Goal: Navigation & Orientation: Find specific page/section

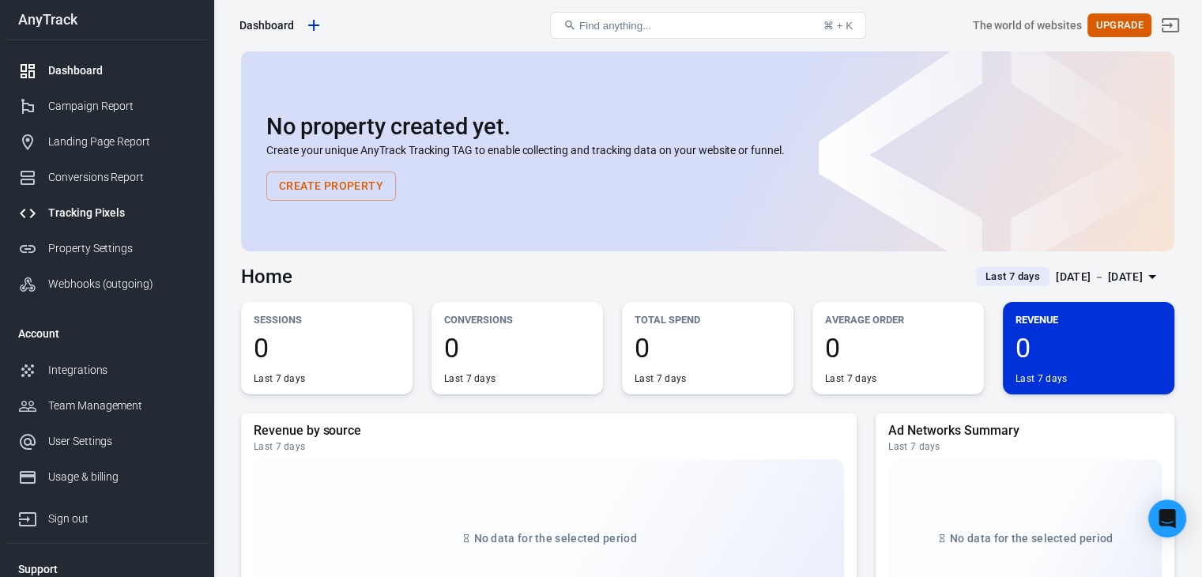
click at [126, 205] on div "Tracking Pixels" at bounding box center [121, 213] width 147 height 17
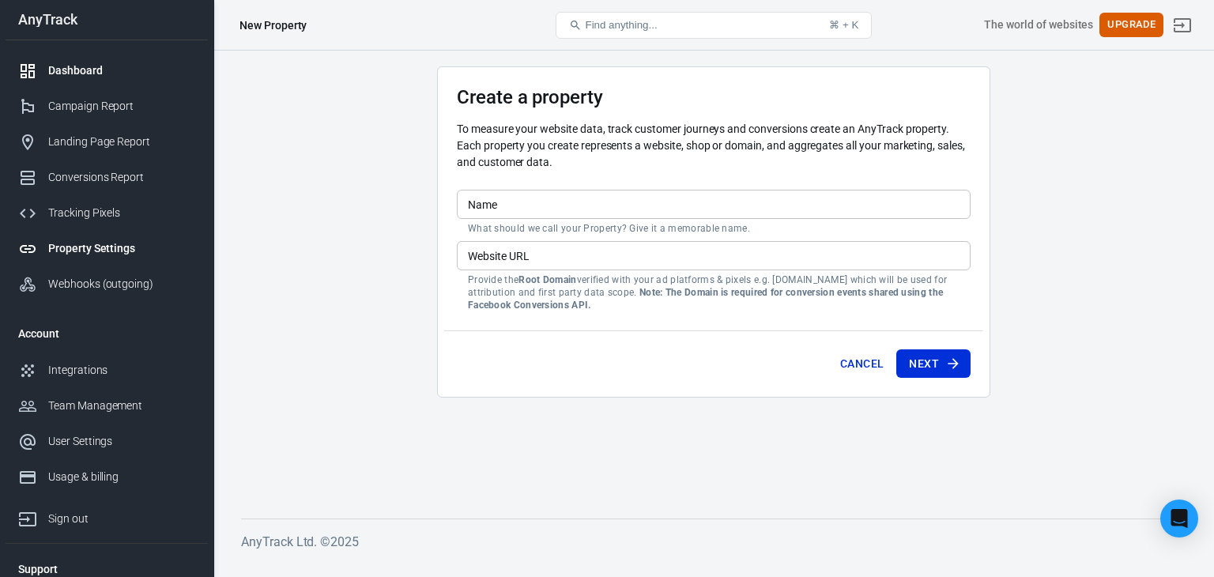
click at [107, 79] on link "Dashboard" at bounding box center [107, 71] width 202 height 36
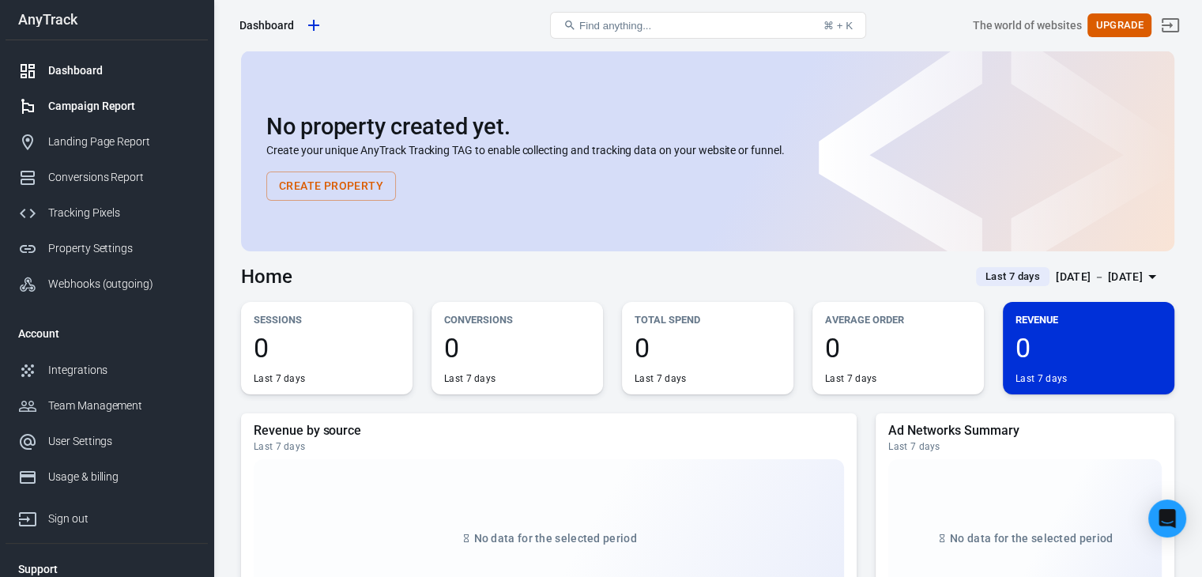
click at [120, 113] on div "Campaign Report" at bounding box center [121, 106] width 147 height 17
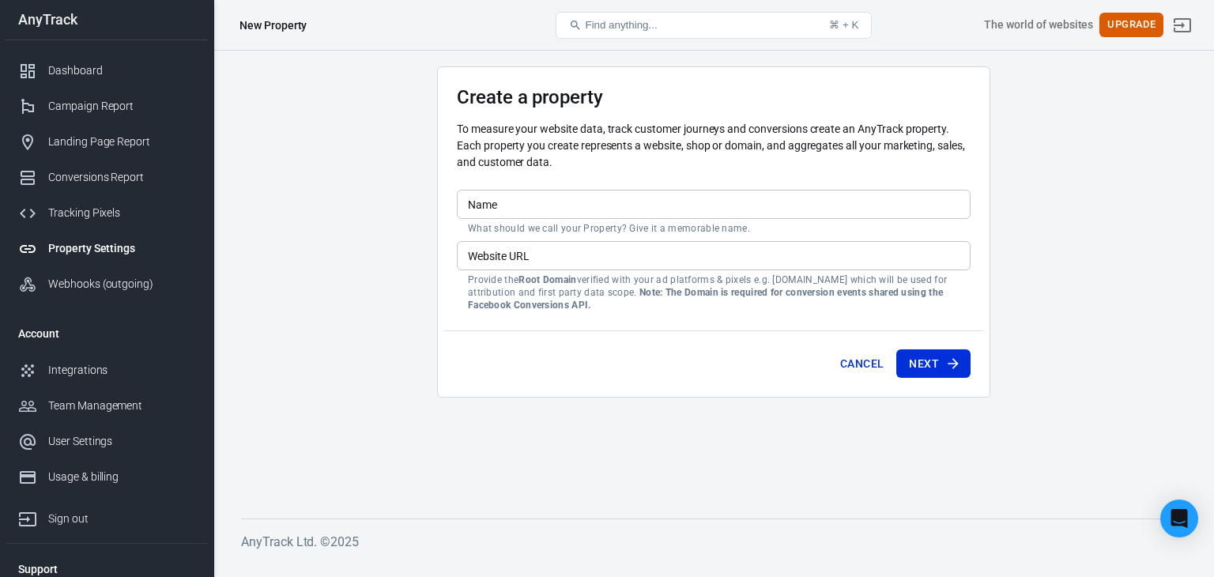
click at [120, 113] on div "Campaign Report" at bounding box center [121, 106] width 147 height 17
click at [124, 138] on div "Landing Page Report" at bounding box center [121, 142] width 147 height 17
click at [130, 161] on link "Conversions Report" at bounding box center [107, 178] width 202 height 36
click at [117, 362] on div "Integrations" at bounding box center [121, 370] width 147 height 17
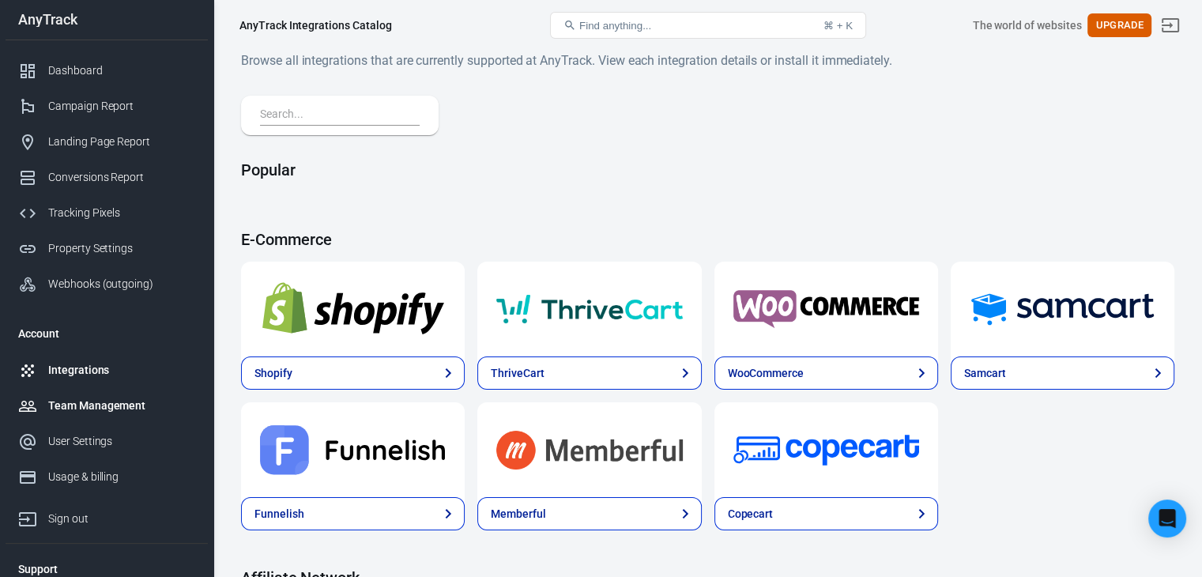
click at [103, 388] on link "Team Management" at bounding box center [107, 406] width 202 height 36
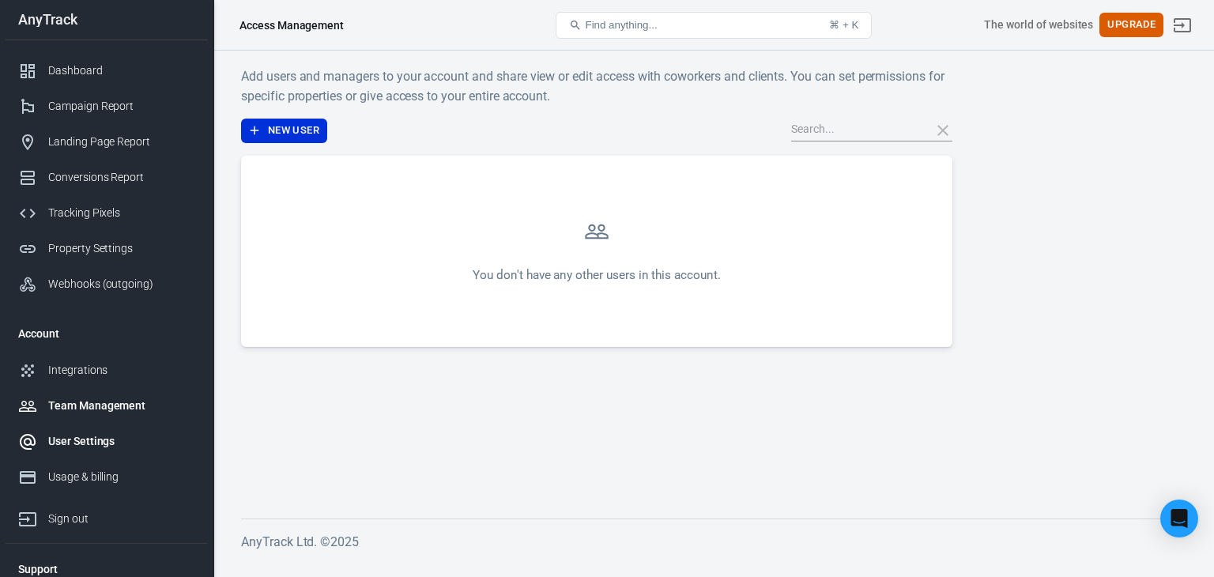
click at [126, 439] on div "User Settings" at bounding box center [121, 441] width 147 height 17
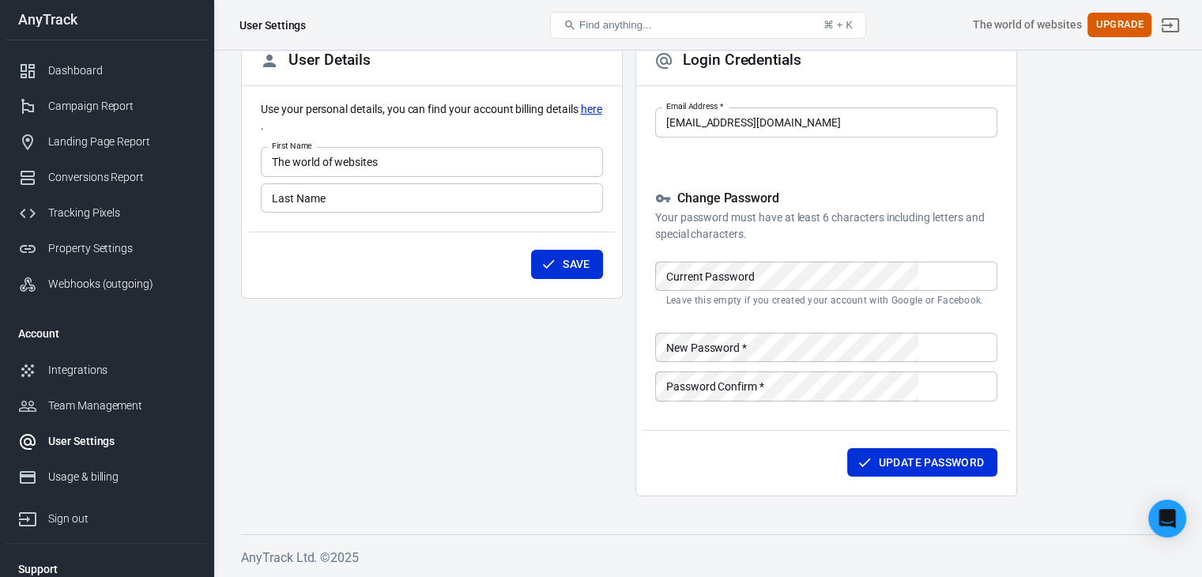
scroll to position [119, 0]
click at [130, 478] on div "Usage & billing" at bounding box center [121, 477] width 147 height 17
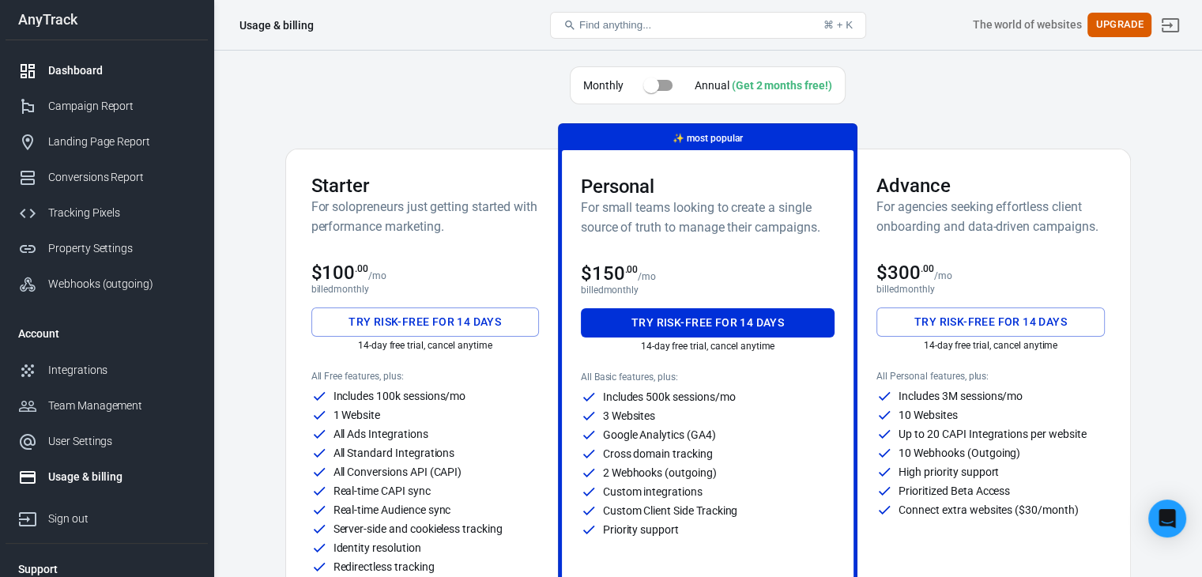
click at [65, 80] on link "Dashboard" at bounding box center [107, 71] width 202 height 36
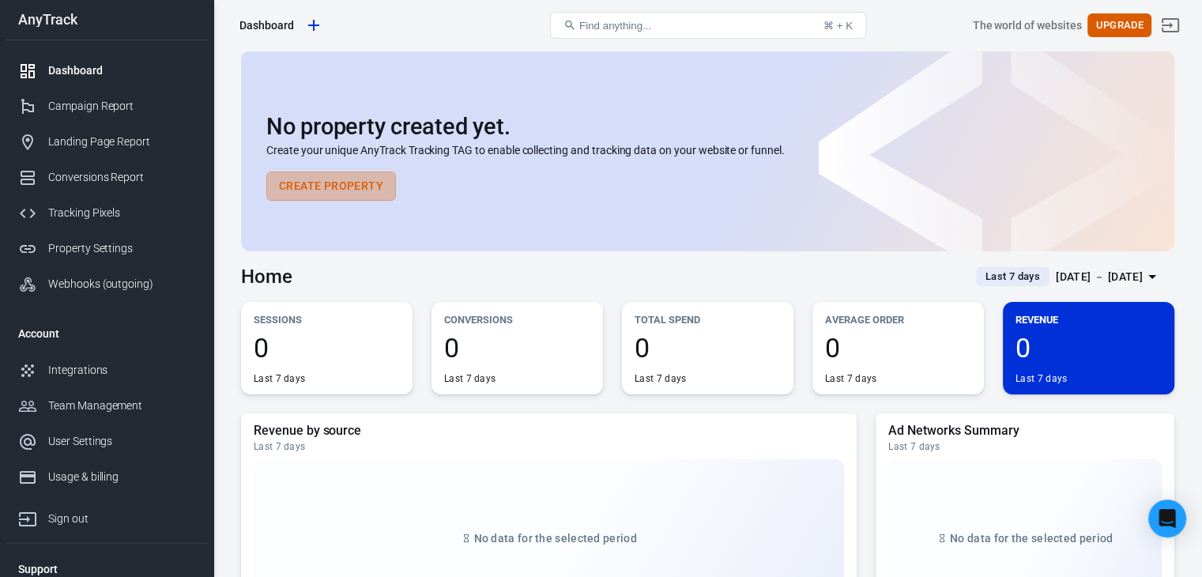
click at [322, 187] on button "Create Property" at bounding box center [331, 185] width 130 height 29
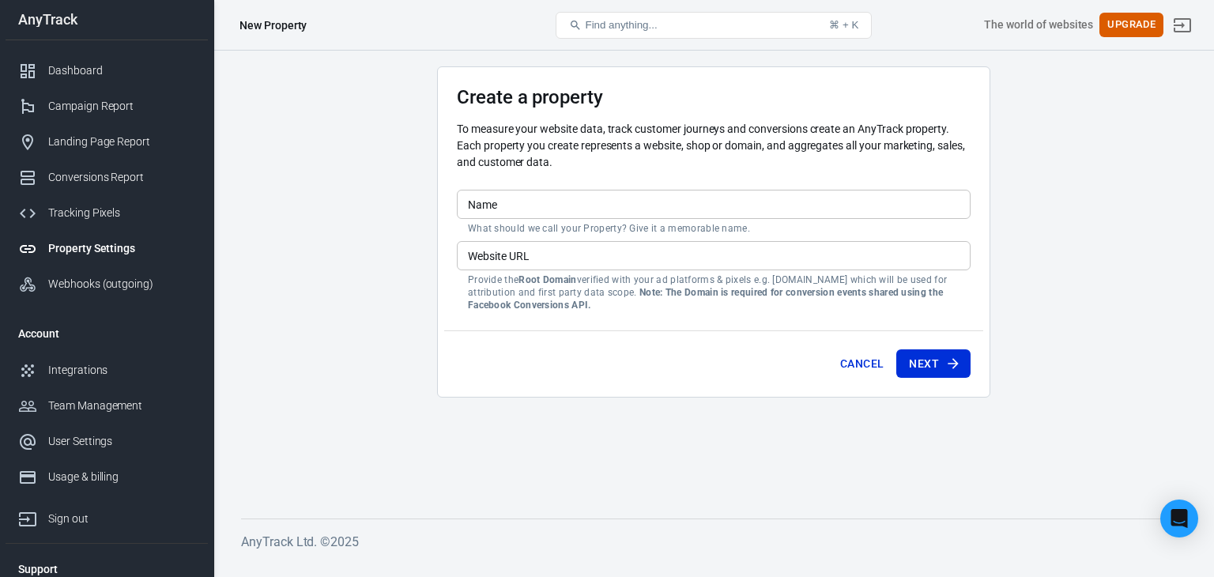
click at [322, 187] on main "Create a property To measure your website data, track customer journeys and con…" at bounding box center [713, 279] width 945 height 427
drag, startPoint x: 49, startPoint y: 29, endPoint x: 70, endPoint y: 101, distance: 74.8
click at [70, 101] on nav "AnyTrack Dashboard Campaign Report Landing Page Report Conversions Report Track…" at bounding box center [106, 288] width 213 height 577
click at [70, 101] on div "Campaign Report" at bounding box center [121, 106] width 147 height 17
click at [127, 134] on div "Landing Page Report" at bounding box center [121, 142] width 147 height 17
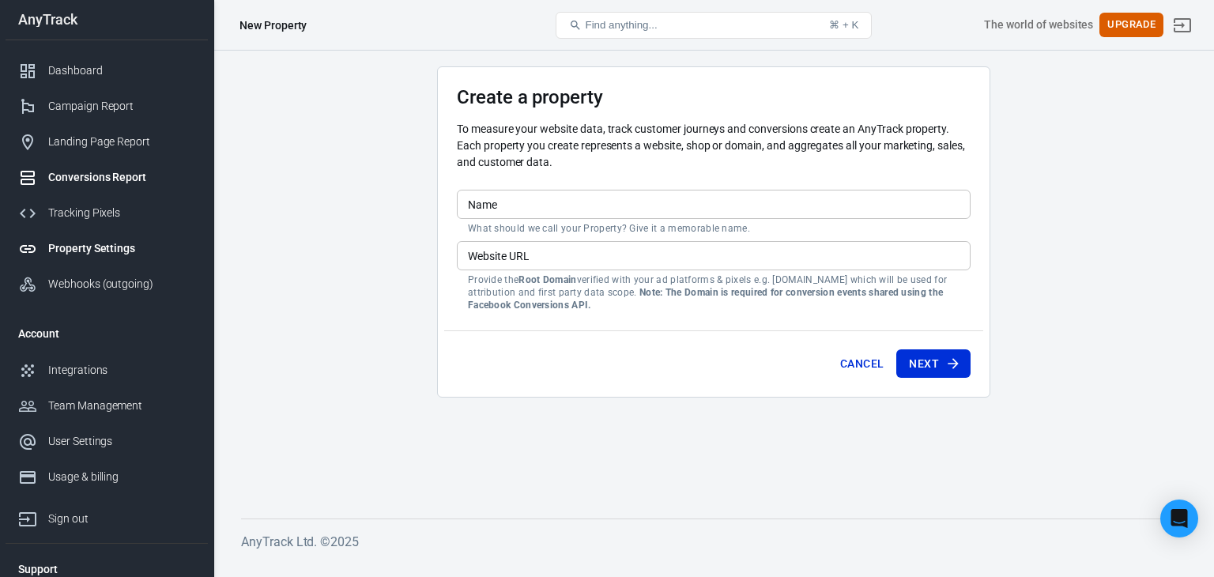
click at [139, 183] on div "Conversions Report" at bounding box center [121, 177] width 147 height 17
click at [142, 162] on link "Conversions Report" at bounding box center [107, 178] width 202 height 36
click at [126, 196] on link "Tracking Pixels" at bounding box center [107, 213] width 202 height 36
click at [132, 251] on div "Property Settings" at bounding box center [121, 248] width 147 height 17
click at [150, 292] on div "Webhooks (outgoing)" at bounding box center [121, 284] width 147 height 17
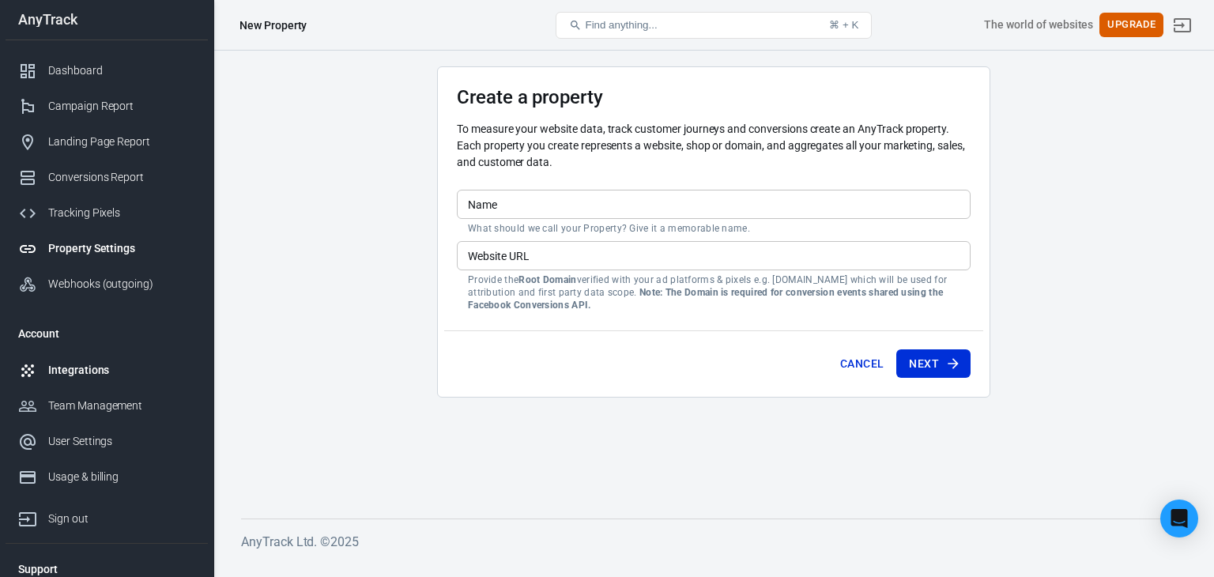
click at [126, 379] on link "Integrations" at bounding box center [107, 370] width 202 height 36
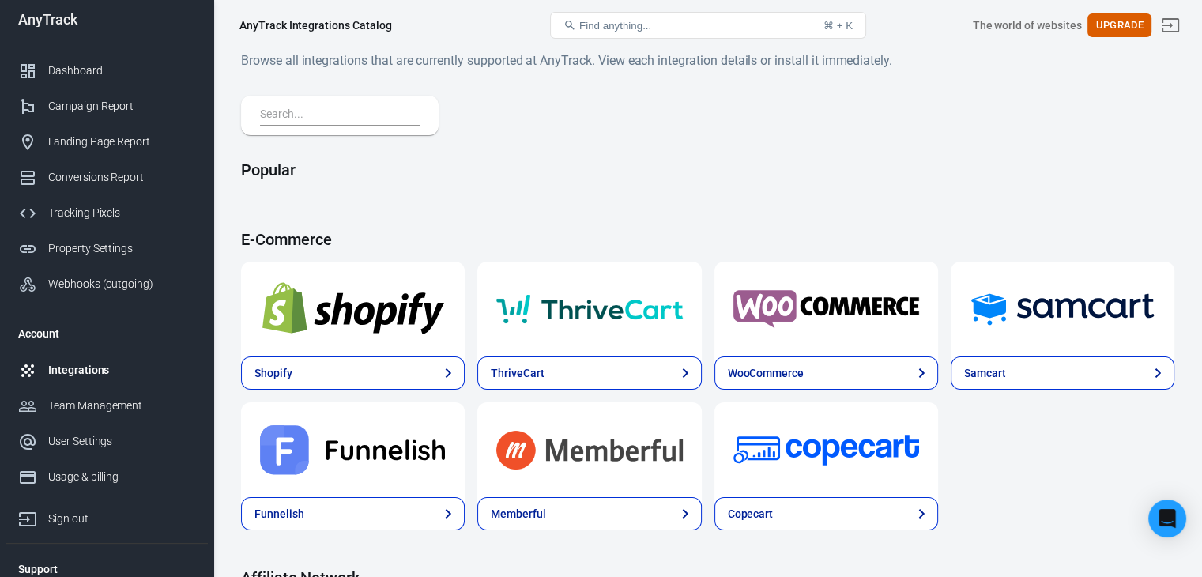
click at [665, 179] on div "Popular" at bounding box center [707, 176] width 933 height 32
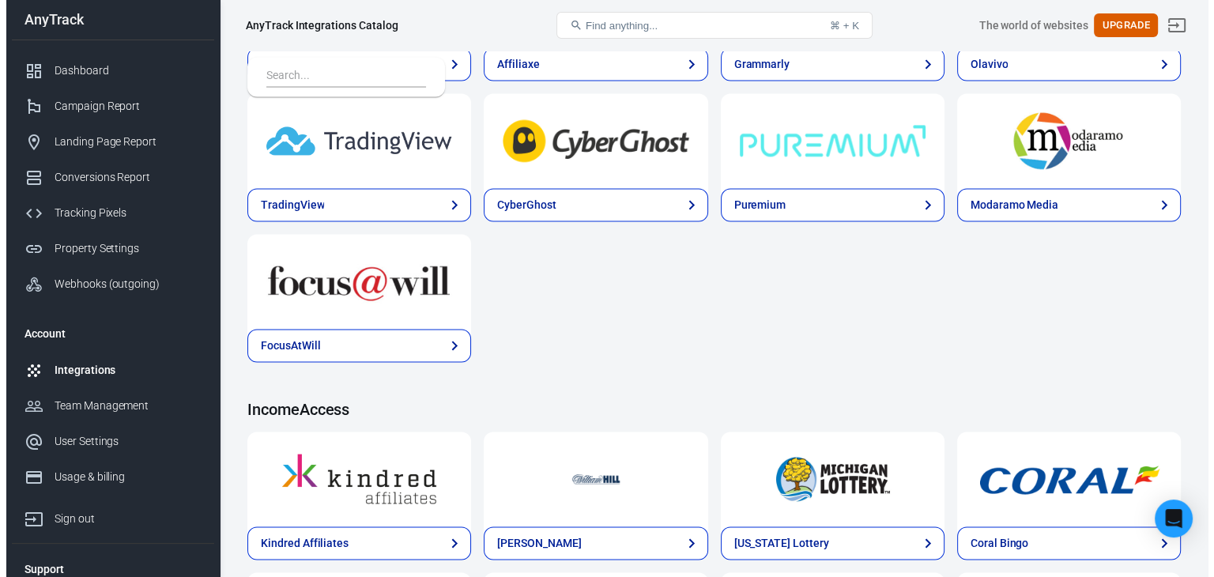
scroll to position [2440, 0]
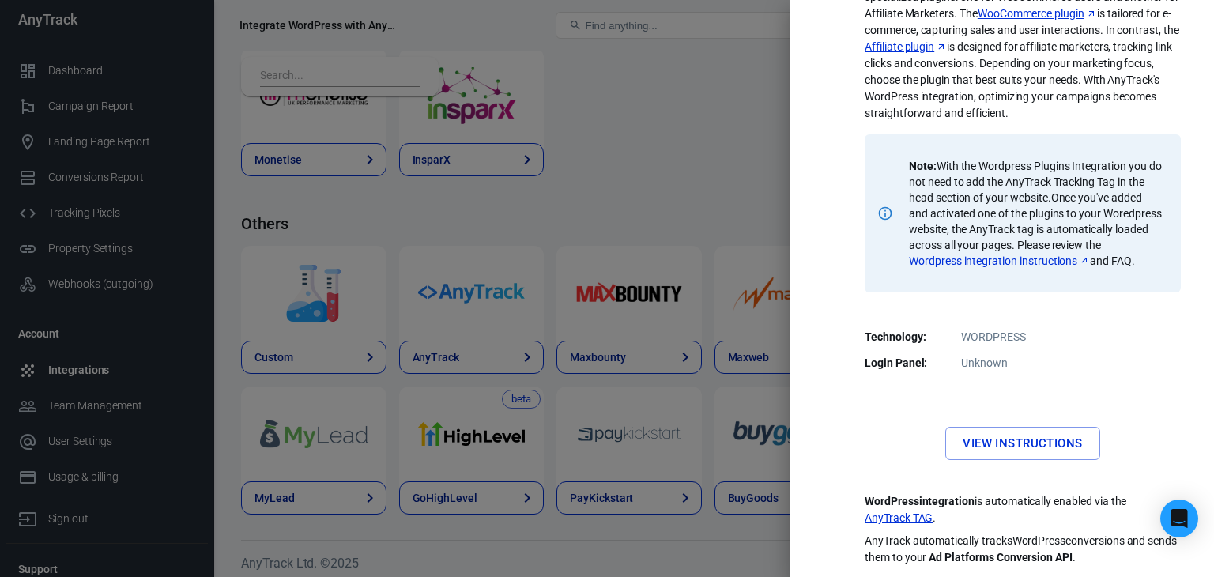
scroll to position [146, 0]
click at [872, 521] on link "AnyTrack TAG" at bounding box center [899, 518] width 68 height 17
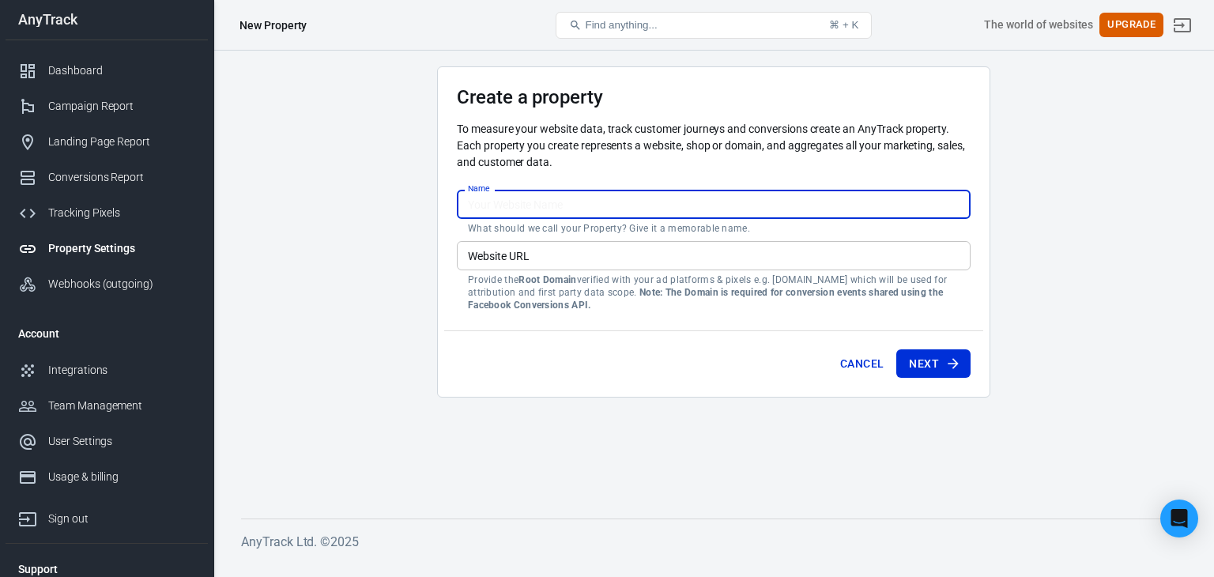
click at [499, 200] on input "Name" at bounding box center [714, 204] width 514 height 29
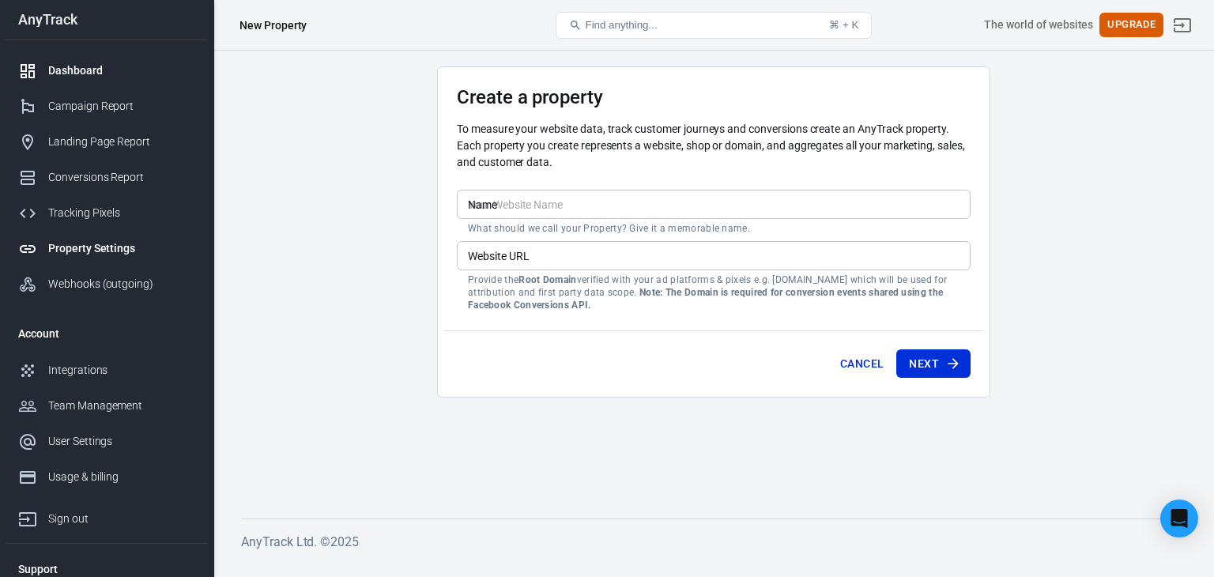
click at [88, 77] on div "Dashboard" at bounding box center [121, 70] width 147 height 17
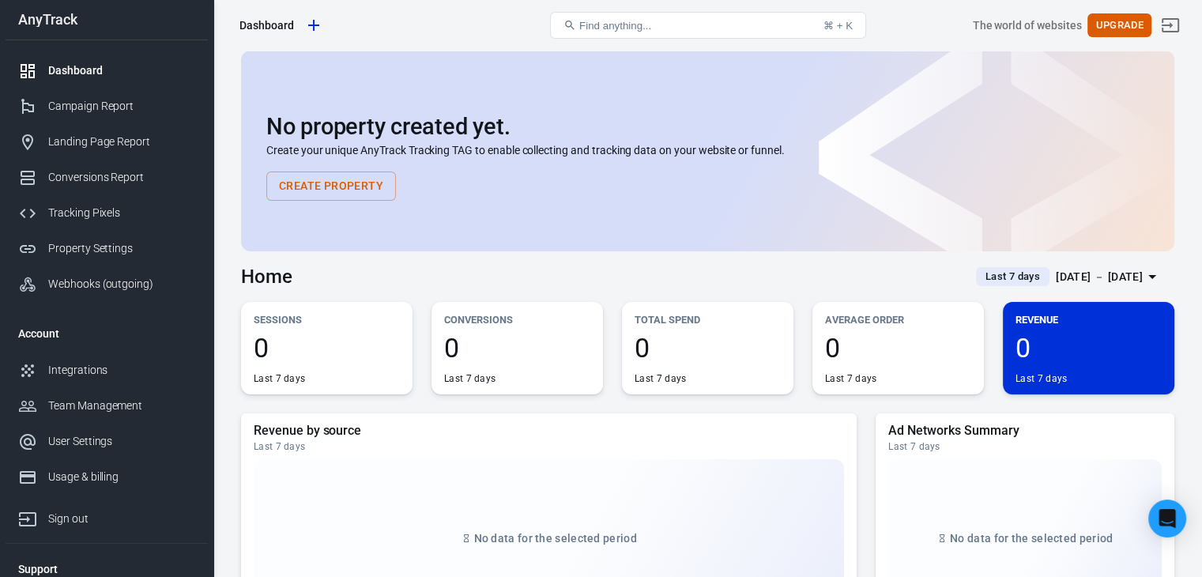
click at [88, 77] on div "Dashboard" at bounding box center [121, 70] width 147 height 17
click at [778, 286] on div "Home Last 7 days [DATE] － [DATE]" at bounding box center [707, 270] width 933 height 39
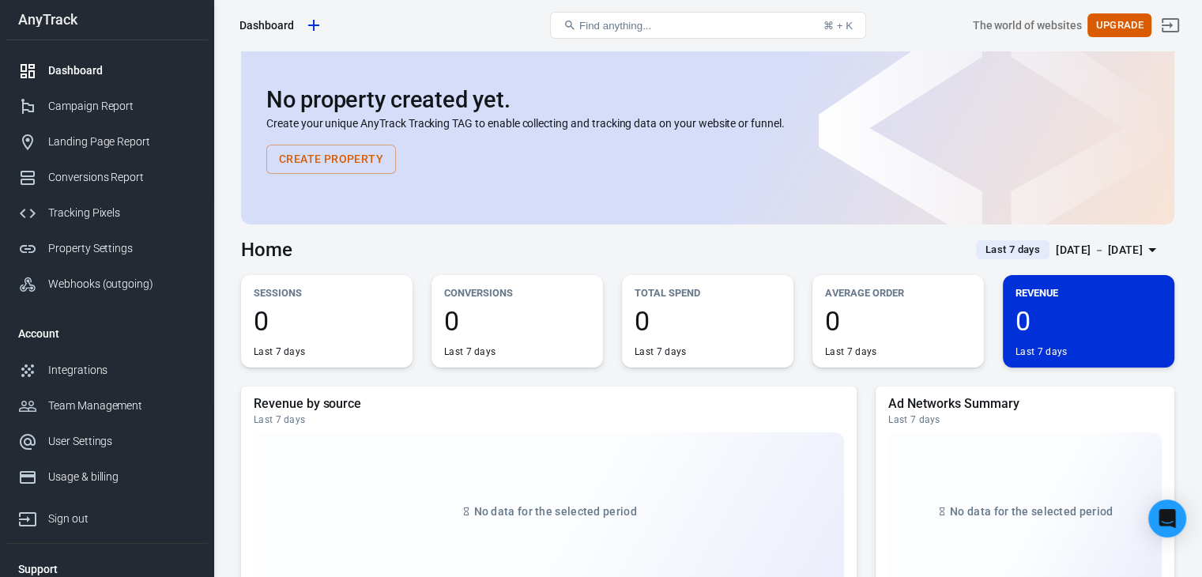
scroll to position [6, 0]
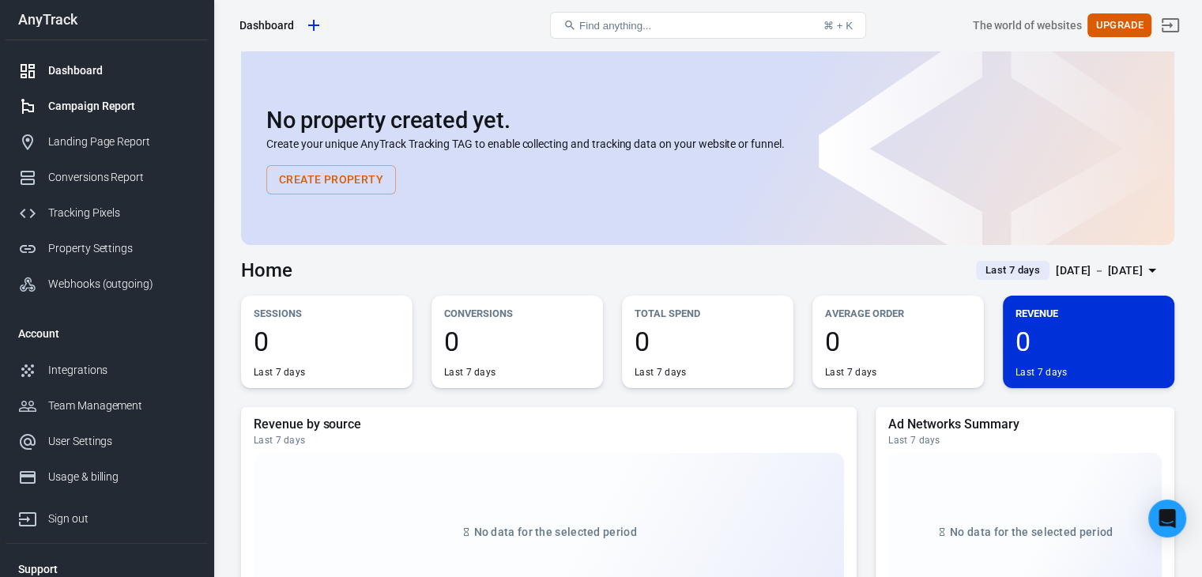
click at [114, 119] on link "Campaign Report" at bounding box center [107, 107] width 202 height 36
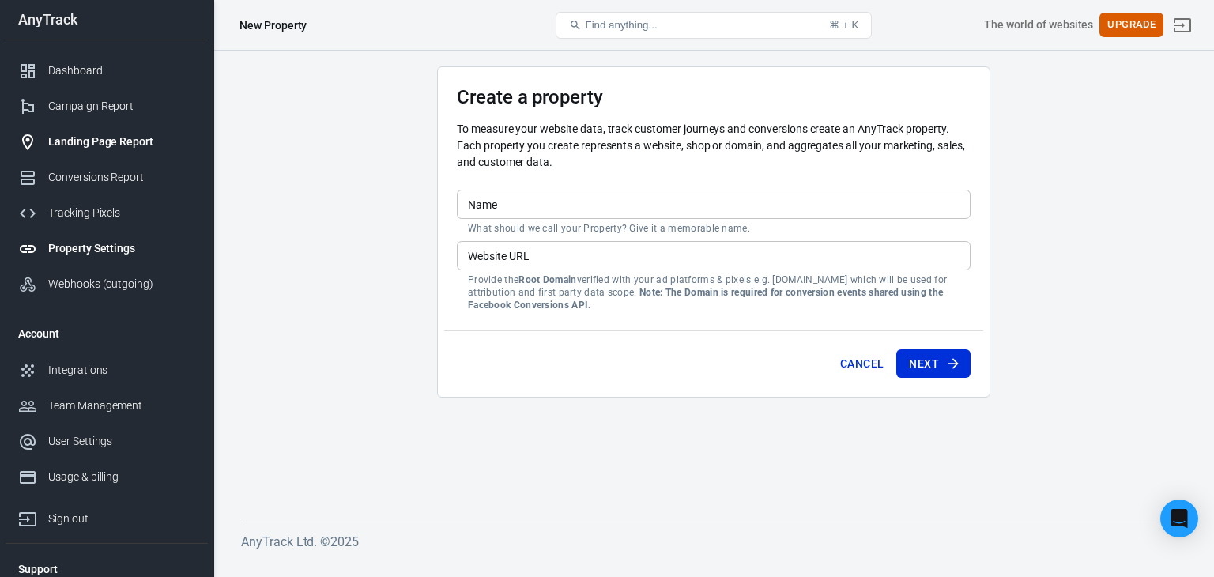
click at [85, 141] on div "Landing Page Report" at bounding box center [121, 142] width 147 height 17
click at [118, 167] on link "Conversions Report" at bounding box center [107, 178] width 202 height 36
click at [109, 202] on link "Tracking Pixels" at bounding box center [107, 213] width 202 height 36
click at [115, 268] on link "Webhooks (outgoing)" at bounding box center [107, 284] width 202 height 36
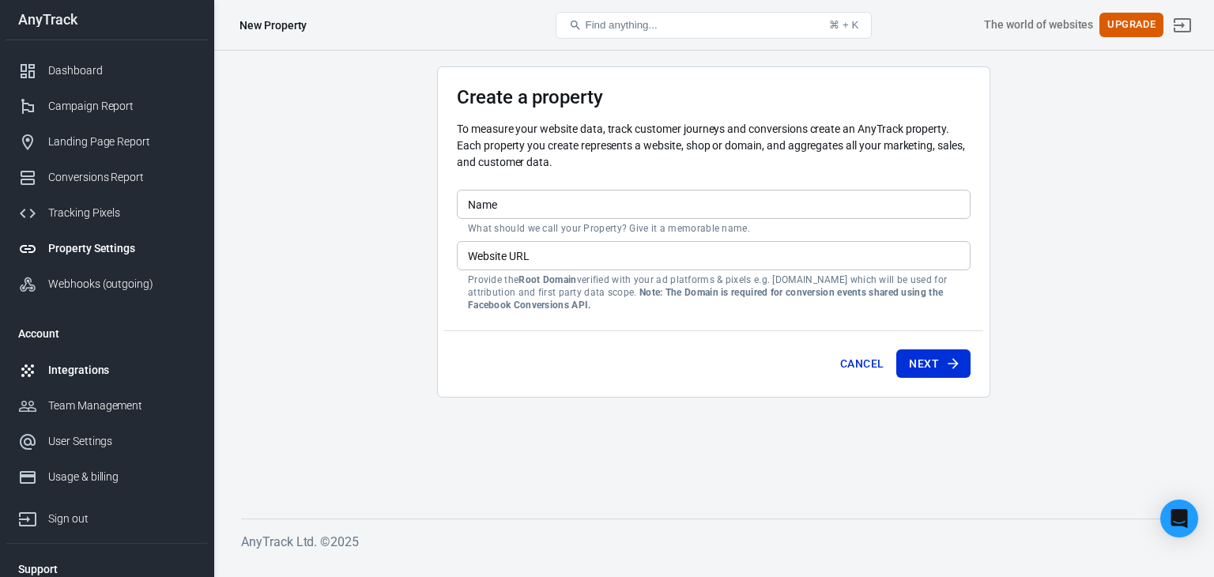
click at [115, 352] on link "Integrations" at bounding box center [107, 370] width 202 height 36
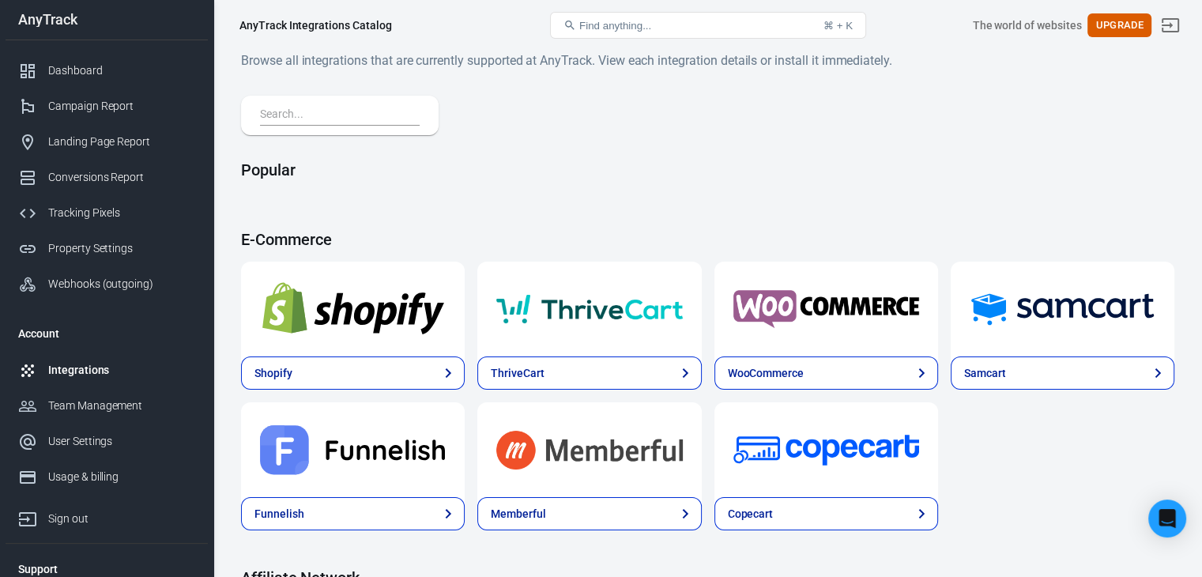
click at [597, 474] on div "Shopify ThriveCart WooCommerce Samcart Funnelish Memberful Copecart" at bounding box center [707, 396] width 933 height 269
click at [112, 199] on link "Tracking Pixels" at bounding box center [107, 213] width 202 height 36
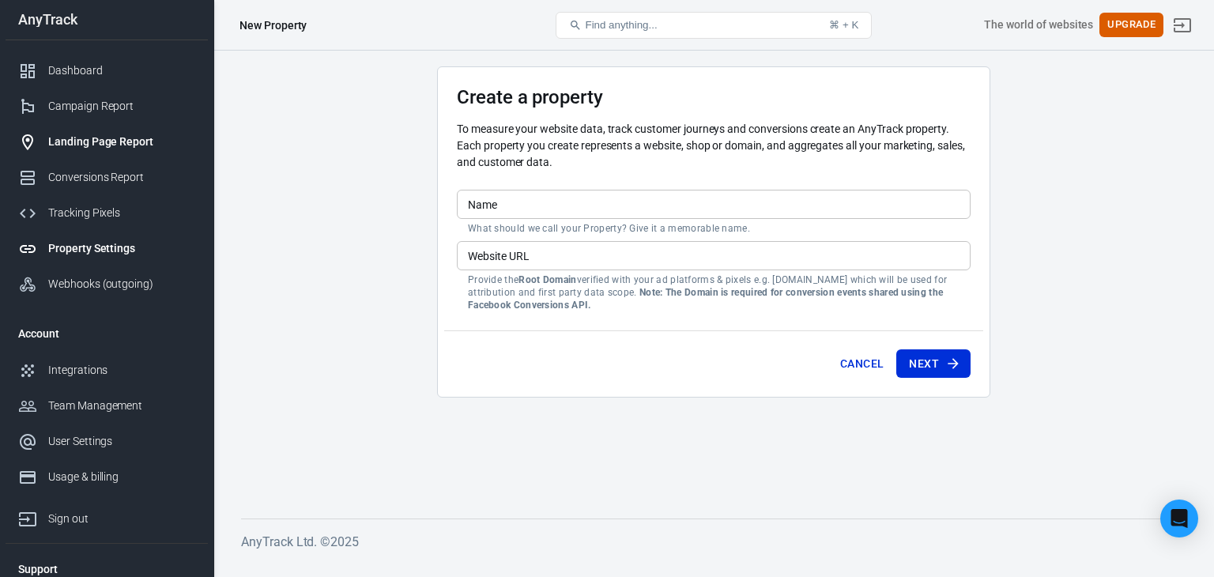
click at [108, 154] on link "Landing Page Report" at bounding box center [107, 142] width 202 height 36
click at [92, 73] on div "Dashboard" at bounding box center [121, 70] width 147 height 17
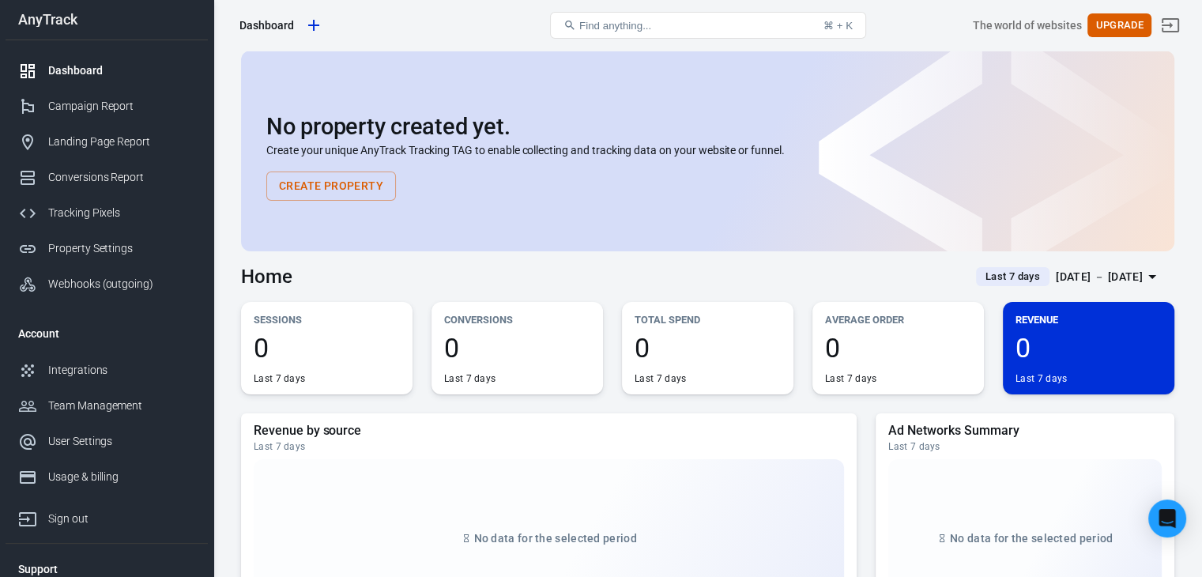
click at [154, 65] on div "Dashboard" at bounding box center [121, 70] width 147 height 17
click at [85, 66] on div "Dashboard" at bounding box center [121, 70] width 147 height 17
drag, startPoint x: 122, startPoint y: 364, endPoint x: 1064, endPoint y: 551, distance: 960.4
click at [41, 222] on link "Tracking Pixels" at bounding box center [107, 213] width 202 height 36
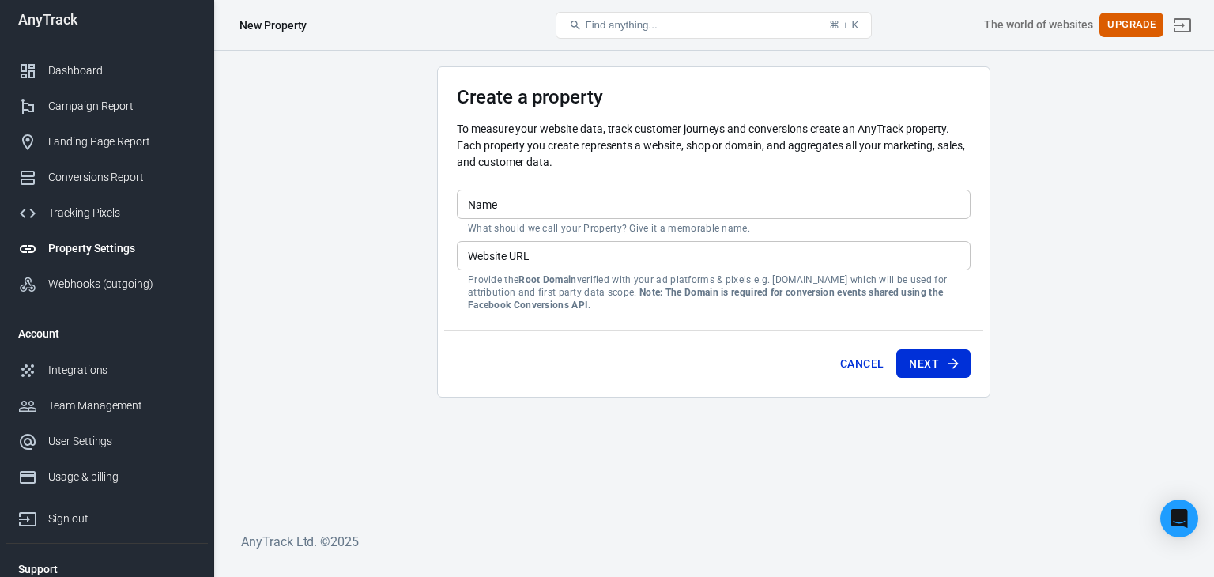
click at [66, 236] on link "Property Settings" at bounding box center [107, 249] width 202 height 36
click at [96, 160] on link "Conversions Report" at bounding box center [107, 178] width 202 height 36
click at [112, 145] on div "Landing Page Report" at bounding box center [121, 142] width 147 height 17
click at [109, 104] on div "Campaign Report" at bounding box center [121, 106] width 147 height 17
click at [92, 81] on link "Dashboard" at bounding box center [107, 71] width 202 height 36
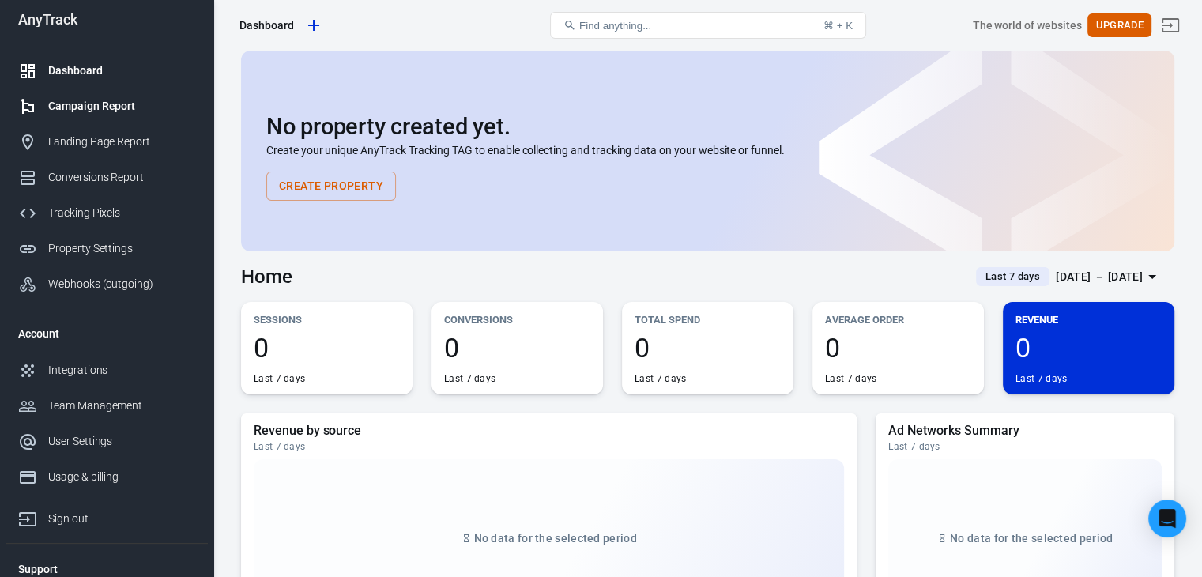
click at [123, 102] on div "Campaign Report" at bounding box center [121, 106] width 147 height 17
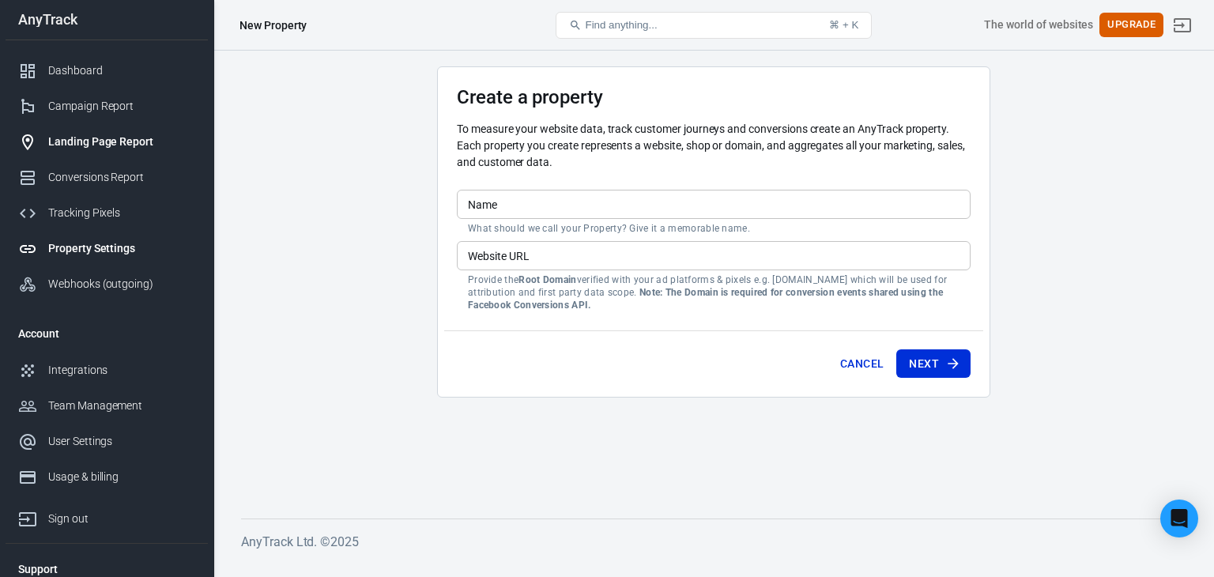
click at [130, 134] on div "Landing Page Report" at bounding box center [121, 142] width 147 height 17
click at [79, 77] on div "Dashboard" at bounding box center [121, 70] width 147 height 17
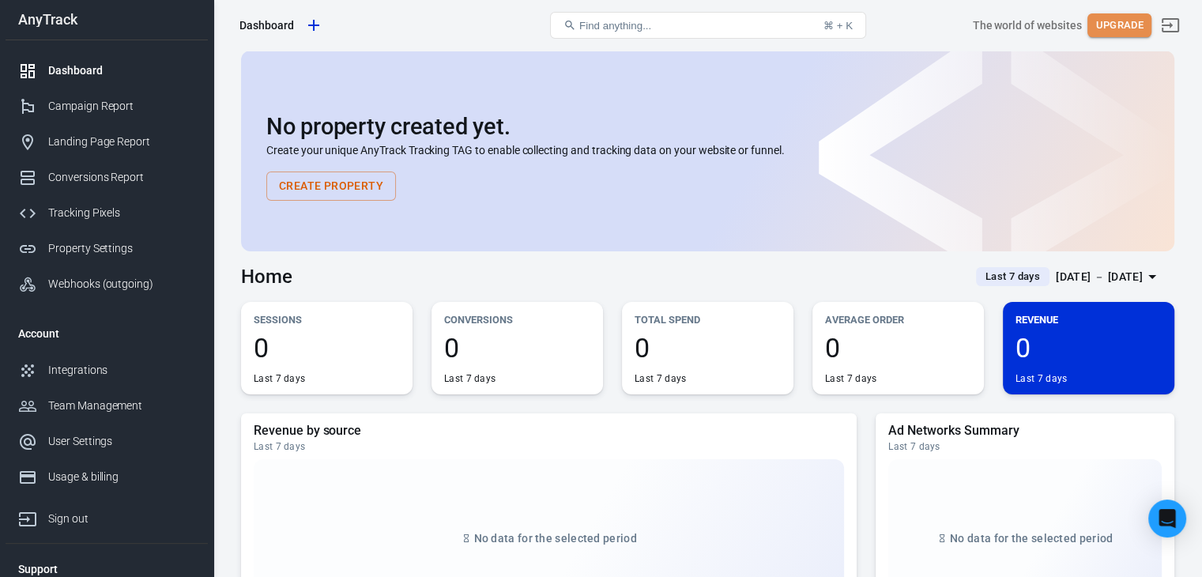
click at [1131, 15] on button "Upgrade" at bounding box center [1119, 25] width 64 height 24
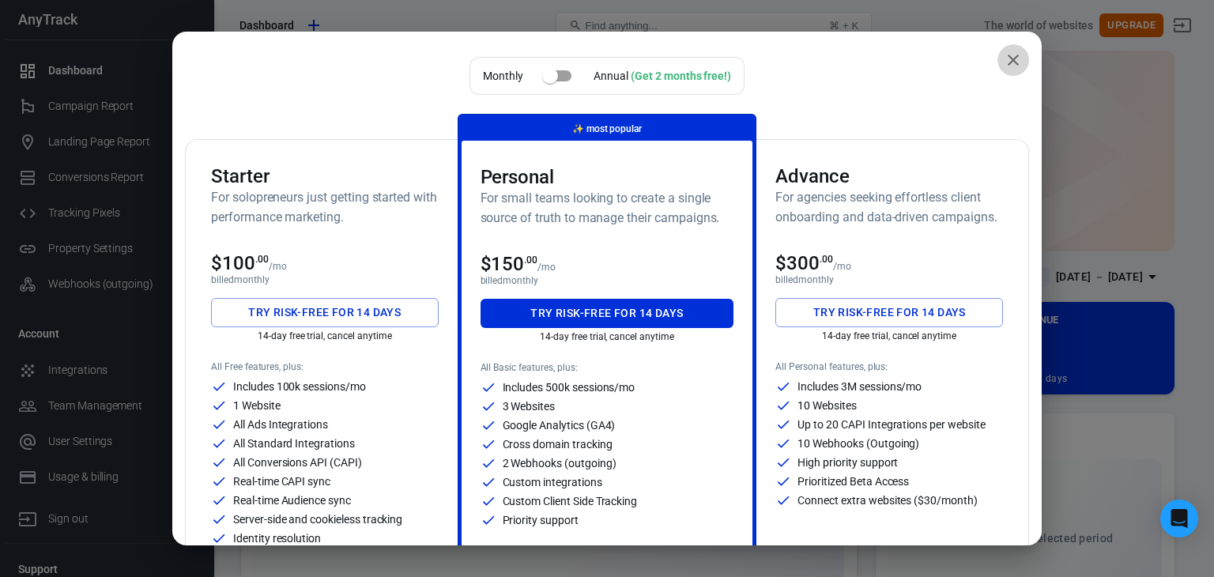
click at [1004, 52] on icon "close" at bounding box center [1013, 60] width 19 height 19
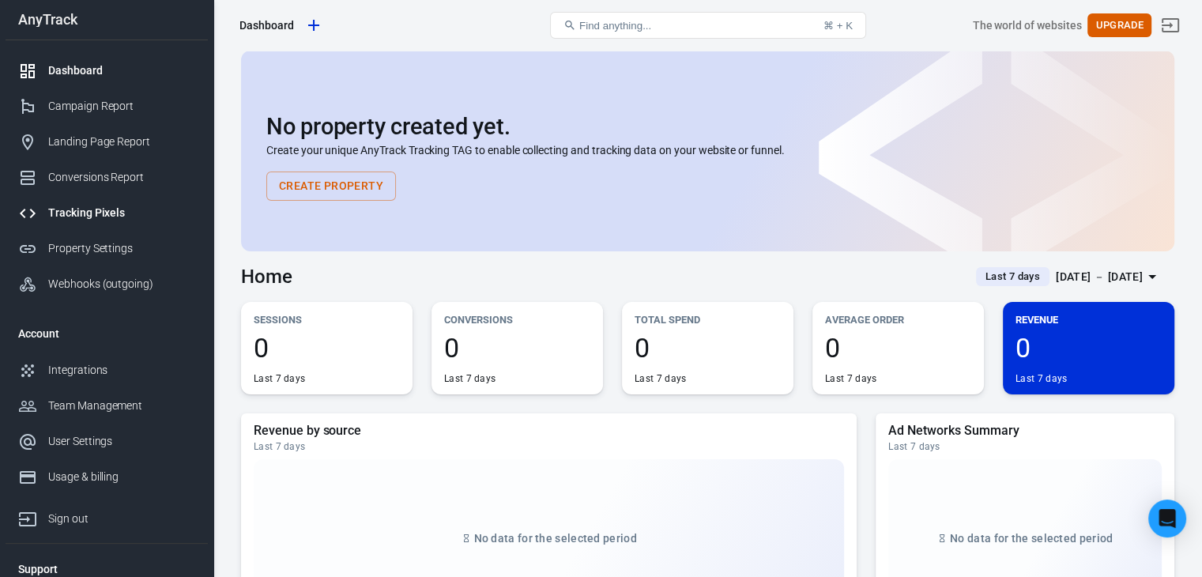
click at [160, 219] on div "Tracking Pixels" at bounding box center [121, 213] width 147 height 17
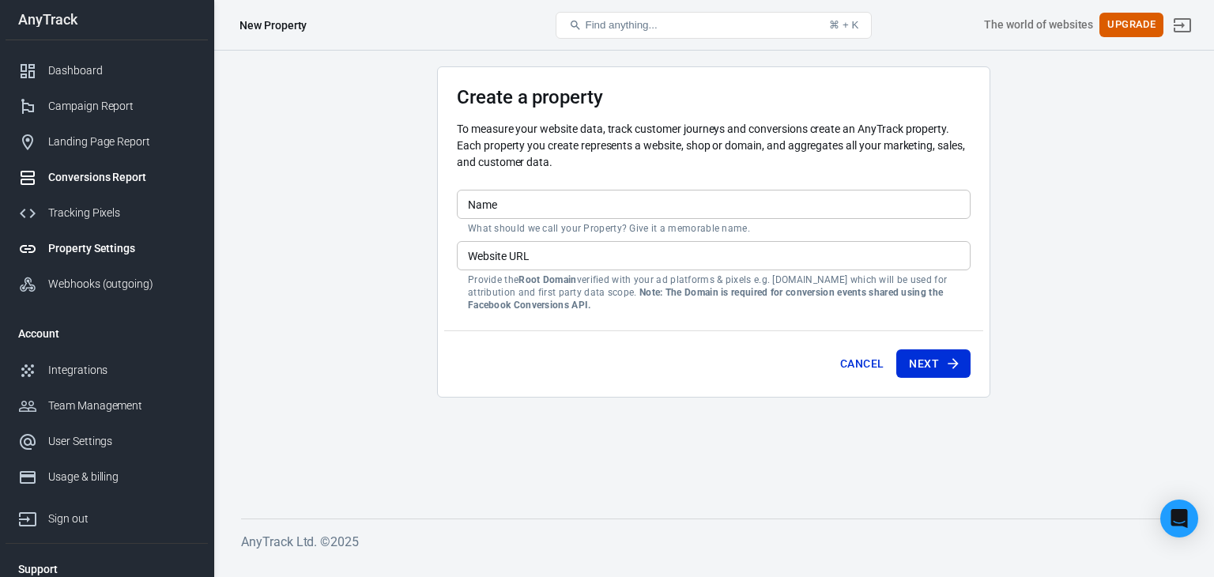
click at [123, 189] on link "Conversions Report" at bounding box center [107, 178] width 202 height 36
click at [111, 206] on div "Tracking Pixels" at bounding box center [121, 213] width 147 height 17
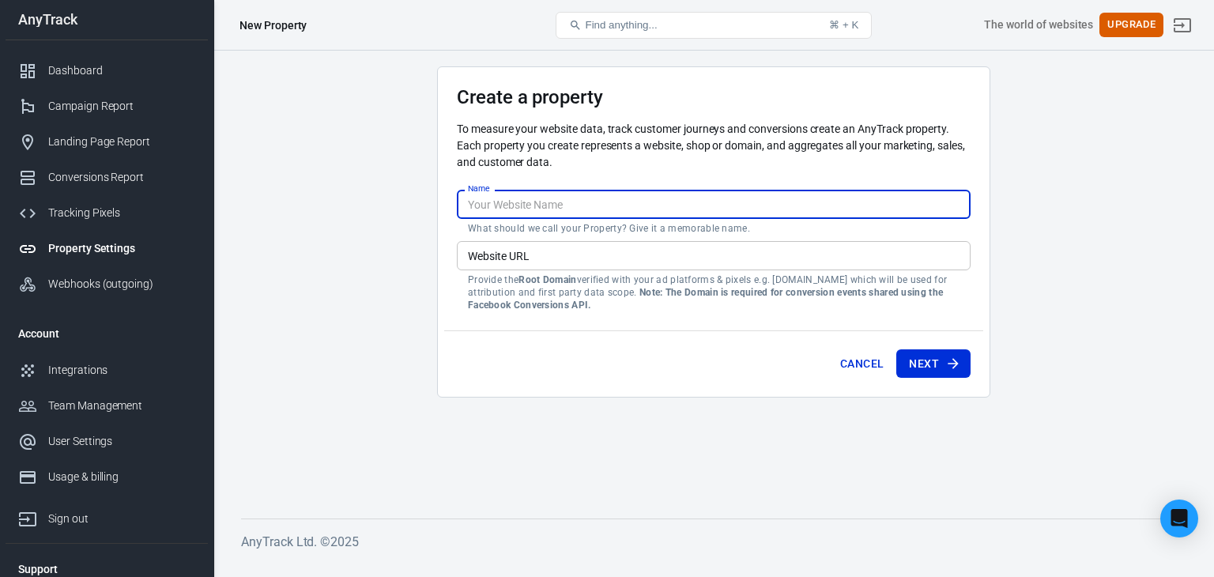
click at [639, 193] on input "Name" at bounding box center [714, 204] width 514 height 29
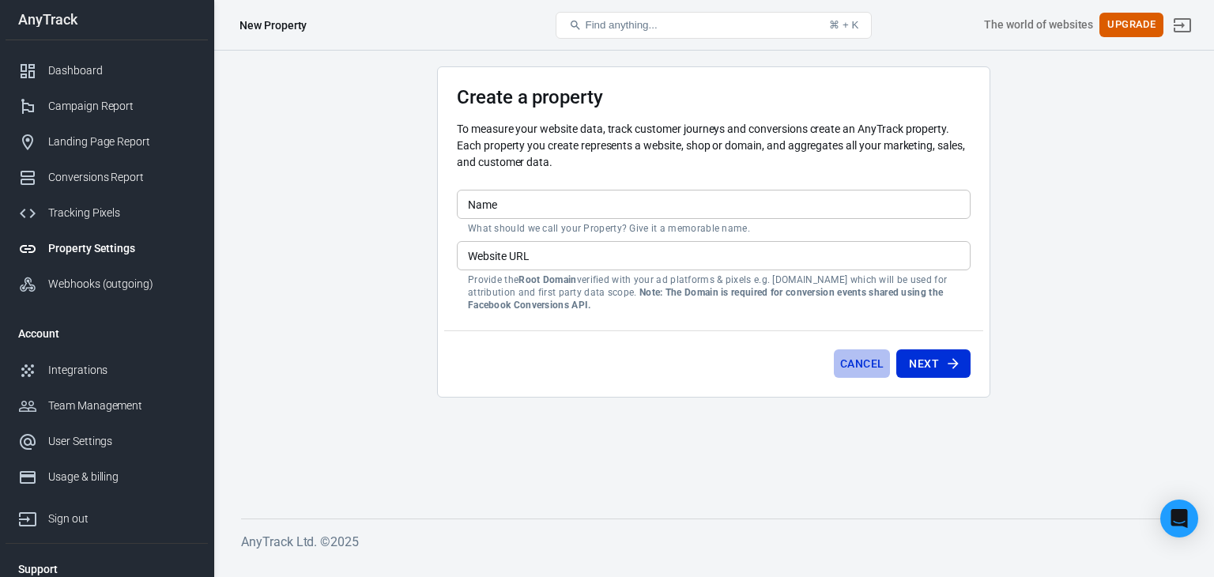
click at [849, 360] on button "Cancel" at bounding box center [862, 363] width 56 height 29
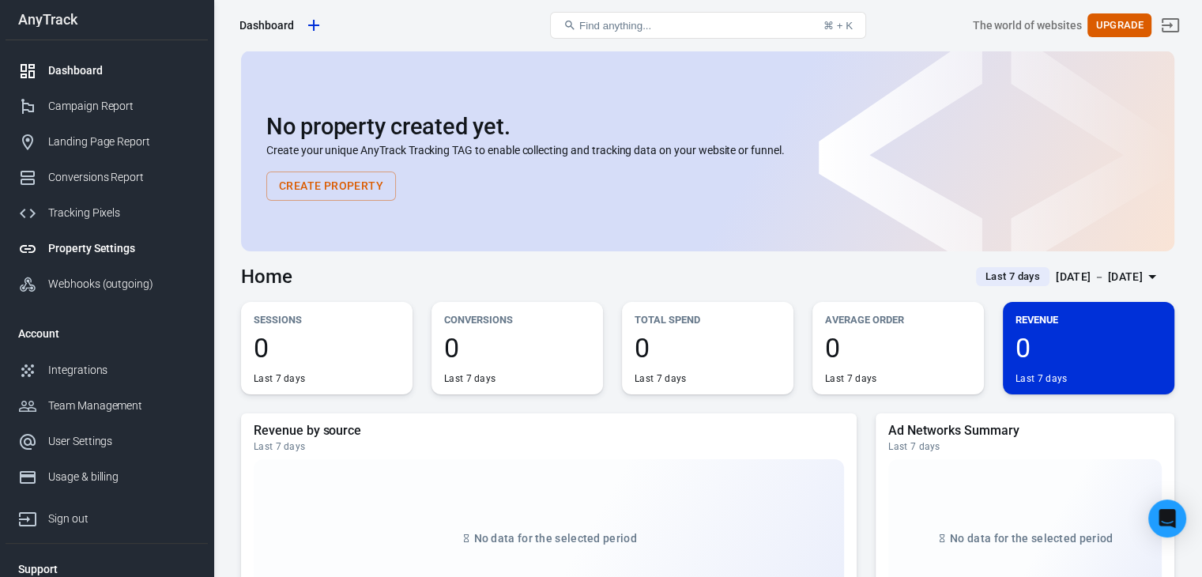
click at [111, 255] on div "Property Settings" at bounding box center [121, 248] width 147 height 17
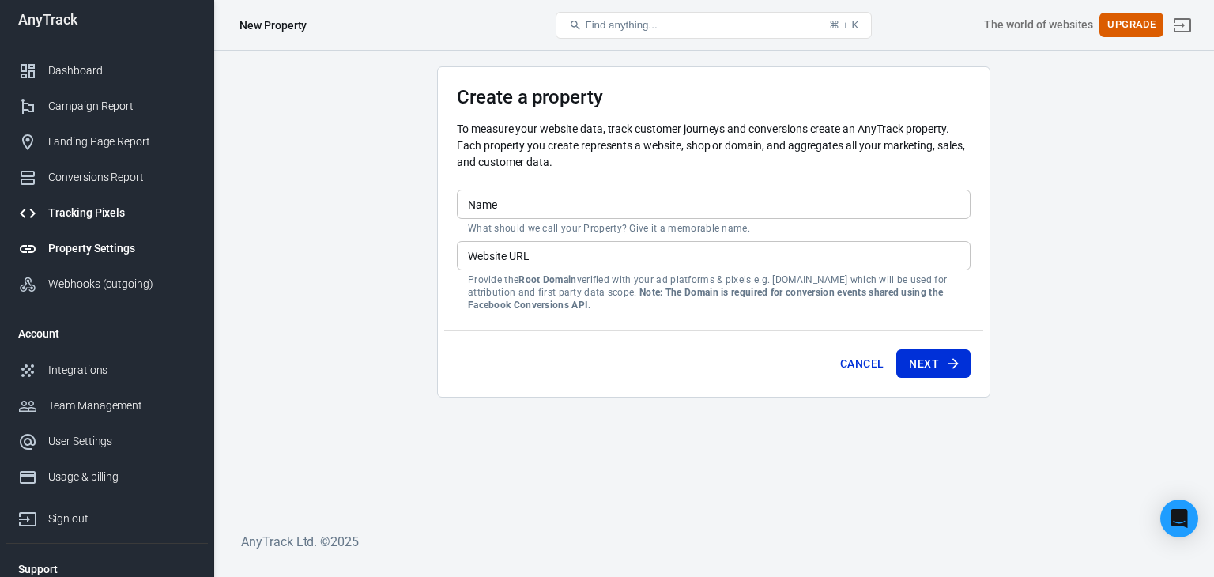
click at [119, 205] on div "Tracking Pixels" at bounding box center [121, 213] width 147 height 17
click at [135, 175] on div "Conversions Report" at bounding box center [121, 177] width 147 height 17
click at [111, 379] on link "Integrations" at bounding box center [107, 370] width 202 height 36
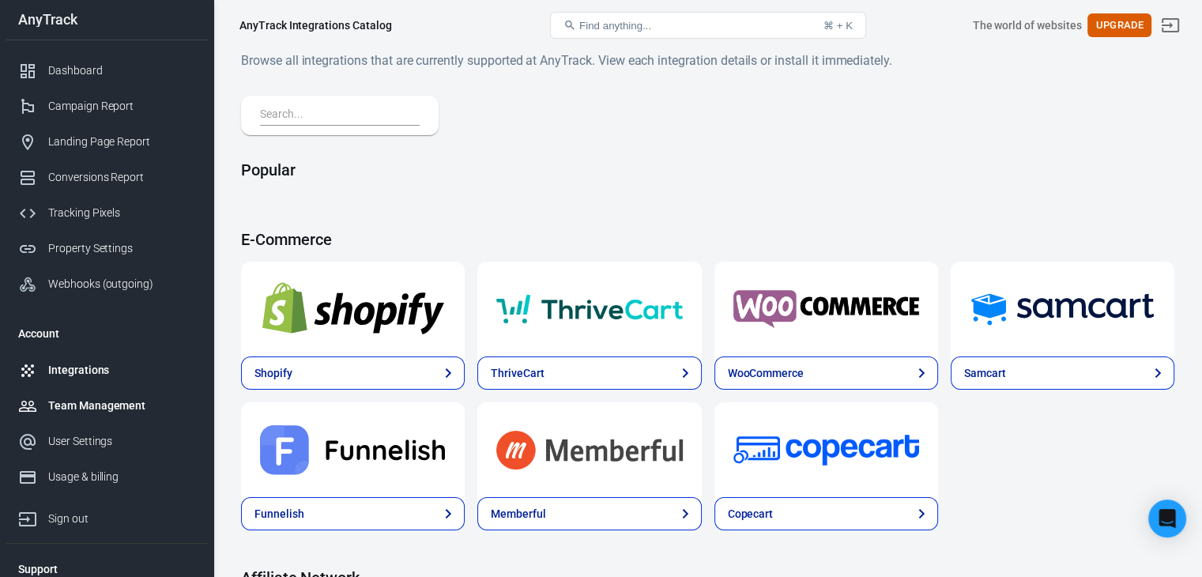
click at [108, 401] on div "Team Management" at bounding box center [121, 405] width 147 height 17
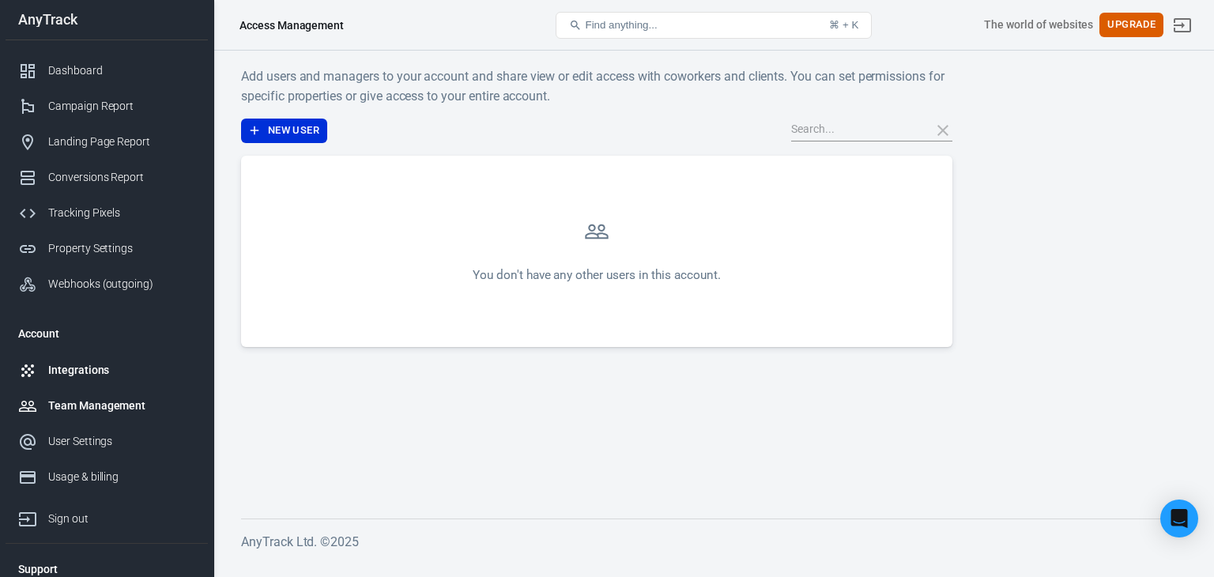
click at [116, 371] on div "Integrations" at bounding box center [121, 370] width 147 height 17
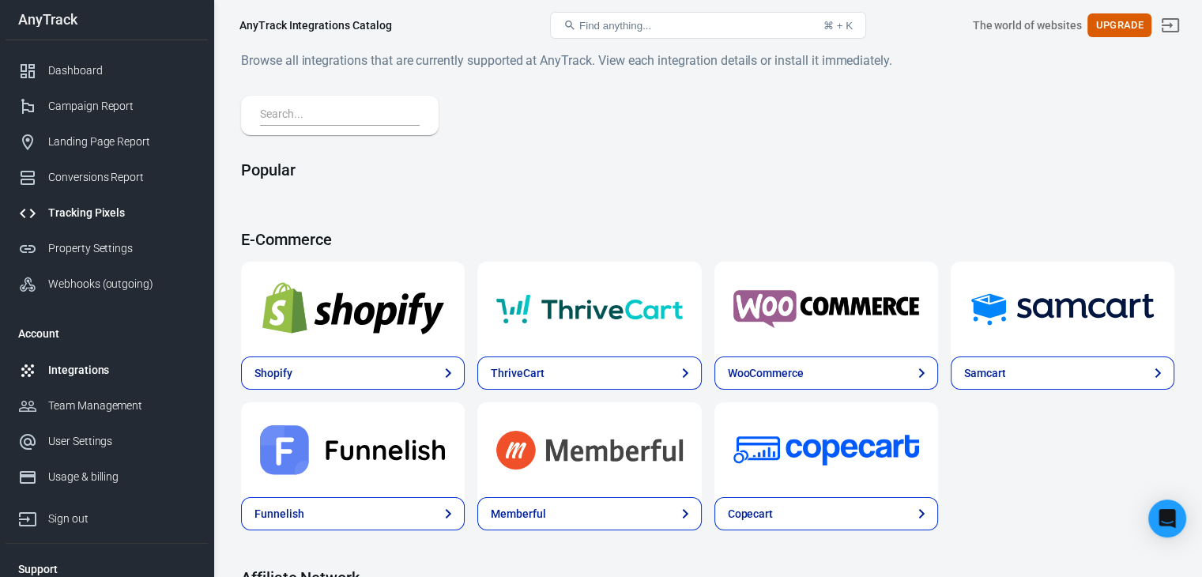
click at [117, 208] on div "Tracking Pixels" at bounding box center [121, 213] width 147 height 17
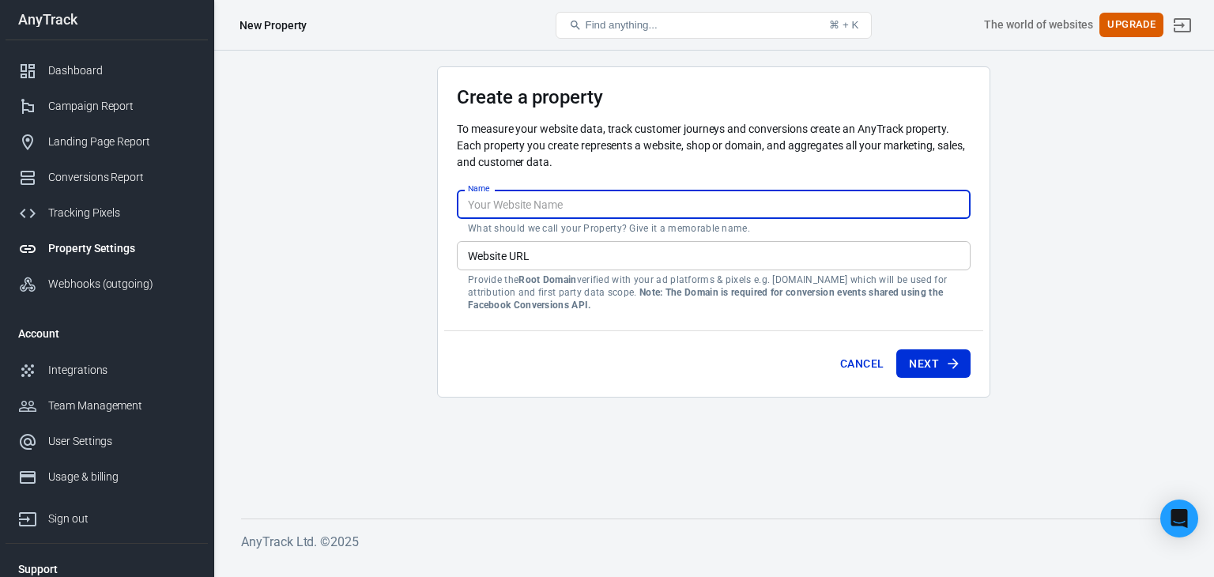
click at [544, 210] on input "Name" at bounding box center [714, 204] width 514 height 29
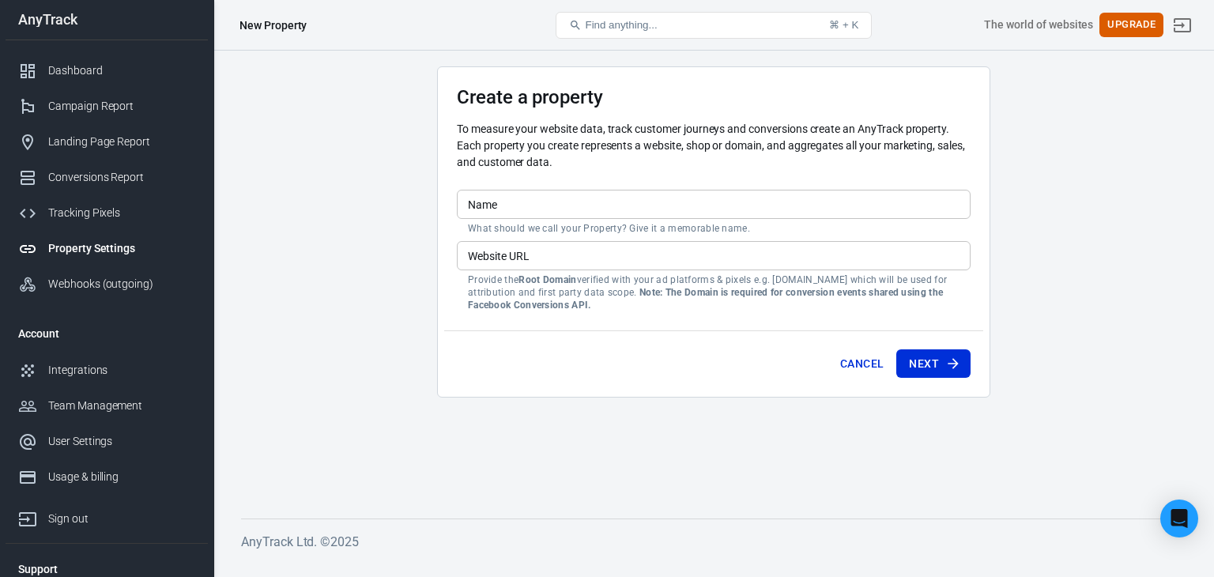
click at [307, 145] on main "Create a property To measure your website data, track customer journeys and con…" at bounding box center [713, 279] width 945 height 427
click at [114, 69] on div "Dashboard" at bounding box center [121, 70] width 147 height 17
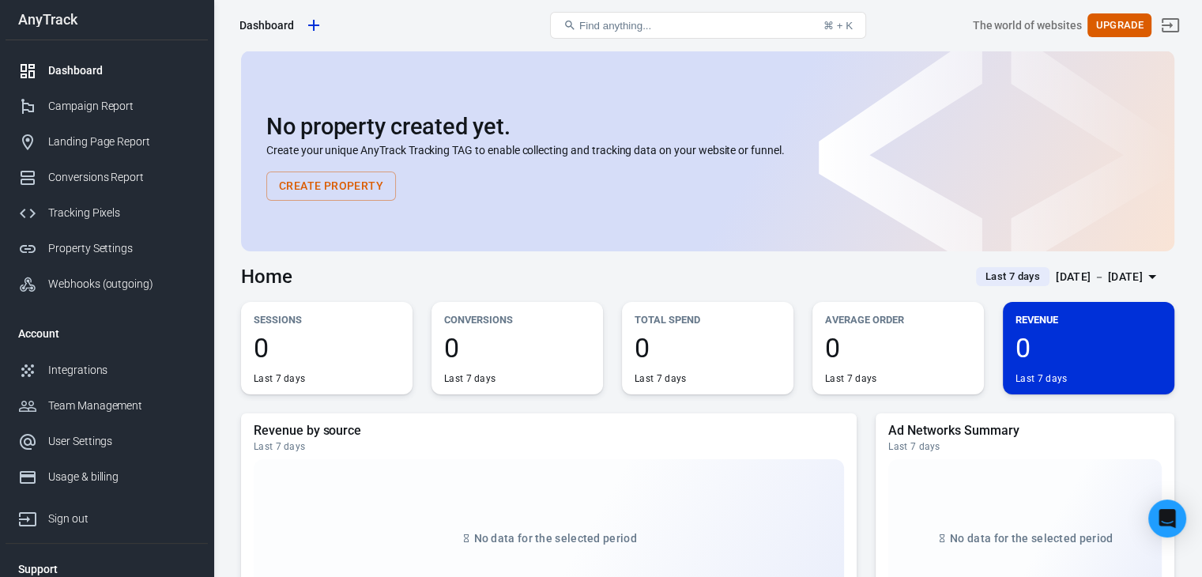
click at [375, 190] on button "Create Property" at bounding box center [331, 185] width 130 height 29
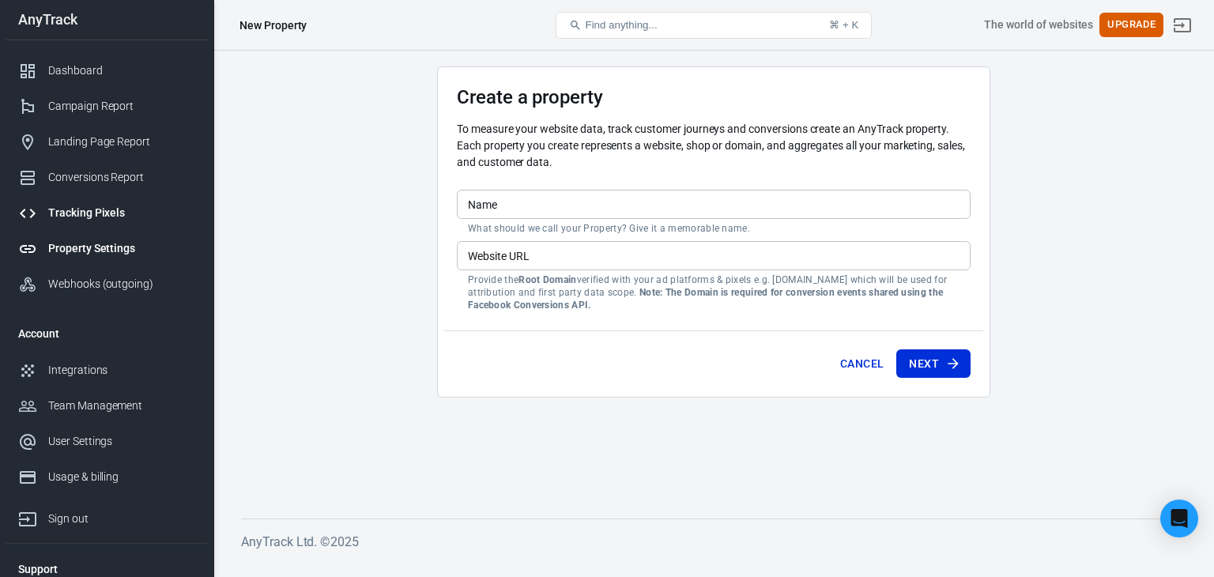
click at [94, 206] on div "Tracking Pixels" at bounding box center [121, 213] width 147 height 17
click at [114, 182] on div "Conversions Report" at bounding box center [121, 177] width 147 height 17
